Goal: Task Accomplishment & Management: Complete application form

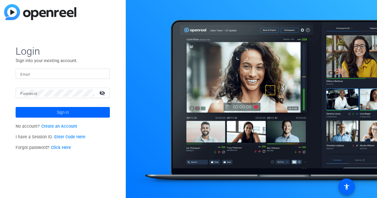
click at [69, 124] on link "Create an Account" at bounding box center [59, 126] width 36 height 5
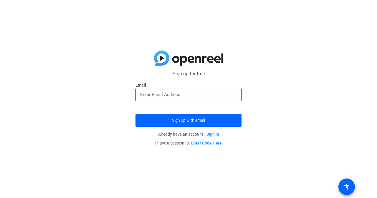
click at [162, 96] on input "email" at bounding box center [188, 94] width 97 height 7
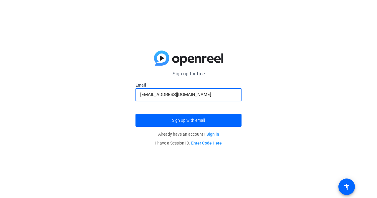
click at [136, 114] on button "Sign up with email" at bounding box center [189, 120] width 106 height 13
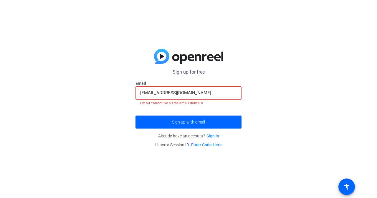
click at [157, 92] on input "[EMAIL_ADDRESS][DOMAIN_NAME]" at bounding box center [188, 92] width 97 height 7
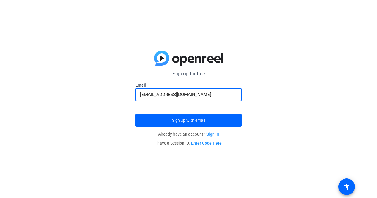
type input "[EMAIL_ADDRESS][DOMAIN_NAME]"
click at [136, 114] on button "Sign up with email" at bounding box center [189, 120] width 106 height 13
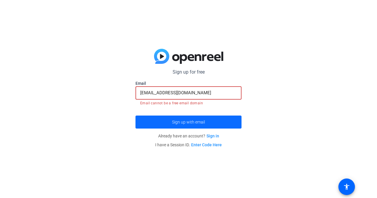
click at [211, 123] on span "submit" at bounding box center [189, 122] width 106 height 14
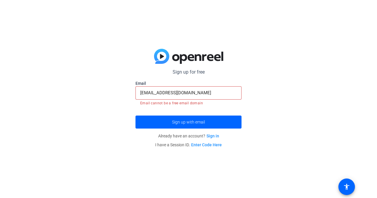
click at [277, 89] on div "Sign up for free Email [EMAIL_ADDRESS][DOMAIN_NAME] Email cannot be a free emai…" at bounding box center [188, 99] width 377 height 198
